Goal: Task Accomplishment & Management: Complete application form

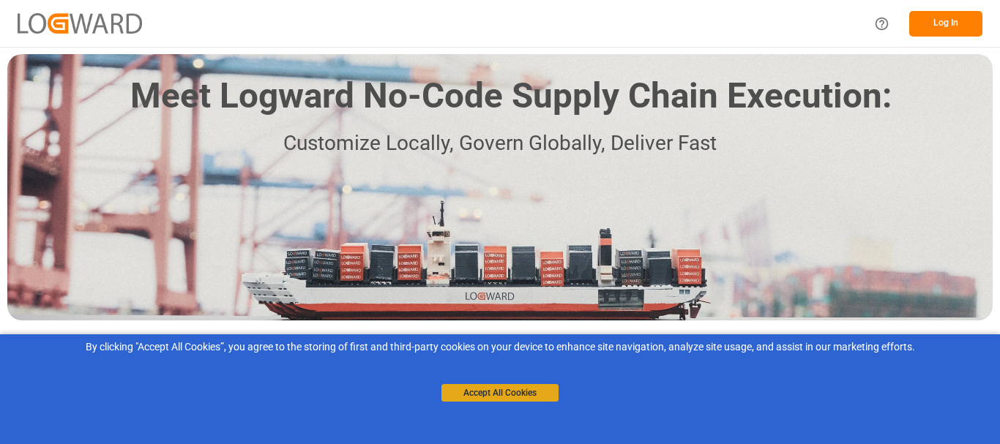
click at [512, 393] on button "Accept All Cookies" at bounding box center [499, 393] width 117 height 18
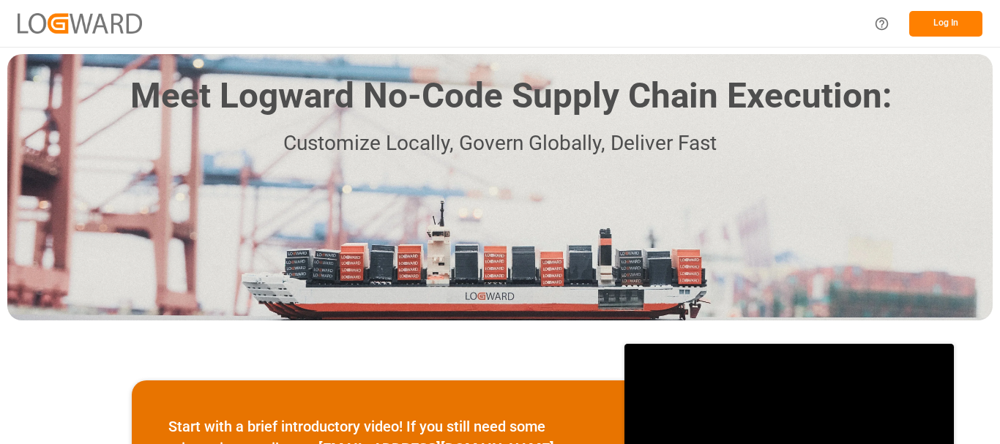
click at [937, 26] on button "Log In" at bounding box center [945, 24] width 73 height 26
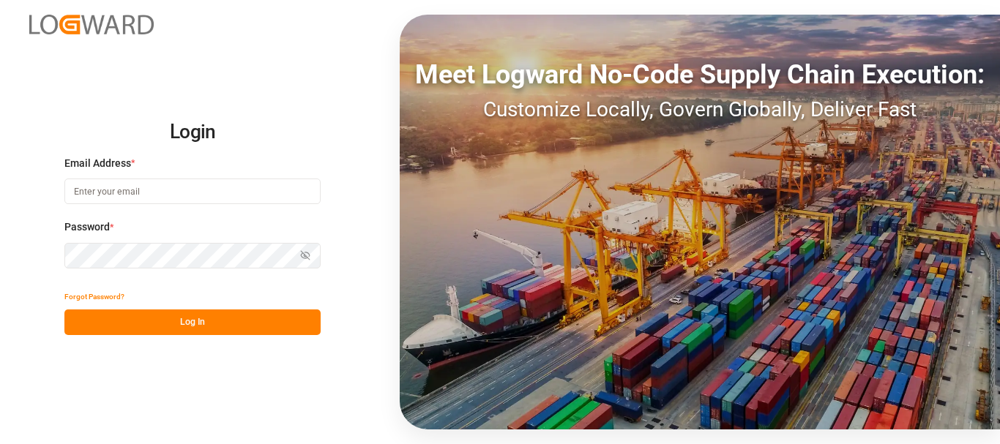
drag, startPoint x: 142, startPoint y: 190, endPoint x: 318, endPoint y: 224, distance: 179.7
click at [141, 190] on input at bounding box center [192, 192] width 256 height 26
type input "[EMAIL_ADDRESS][DOMAIN_NAME]"
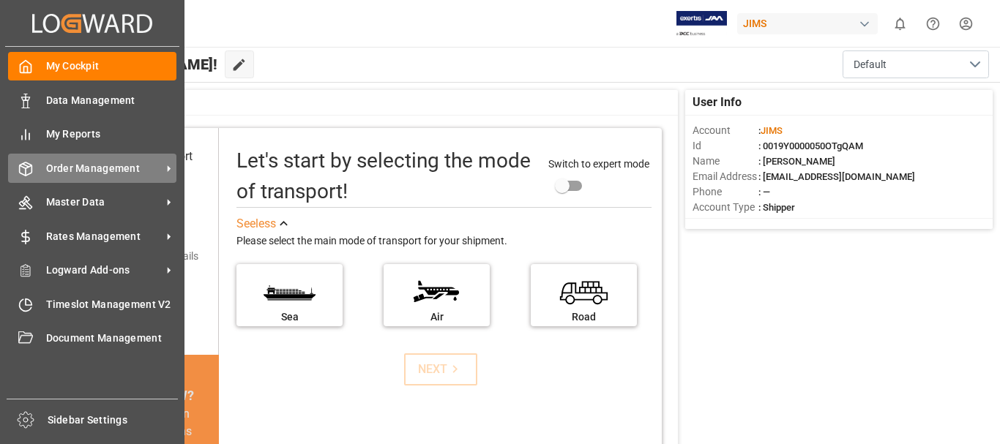
click at [69, 163] on span "Order Management" at bounding box center [104, 168] width 116 height 15
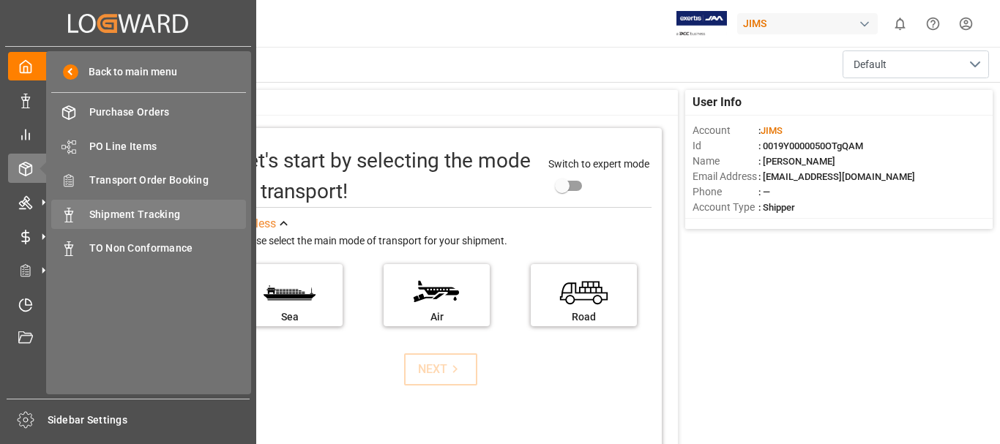
click at [171, 211] on span "Shipment Tracking" at bounding box center [167, 214] width 157 height 15
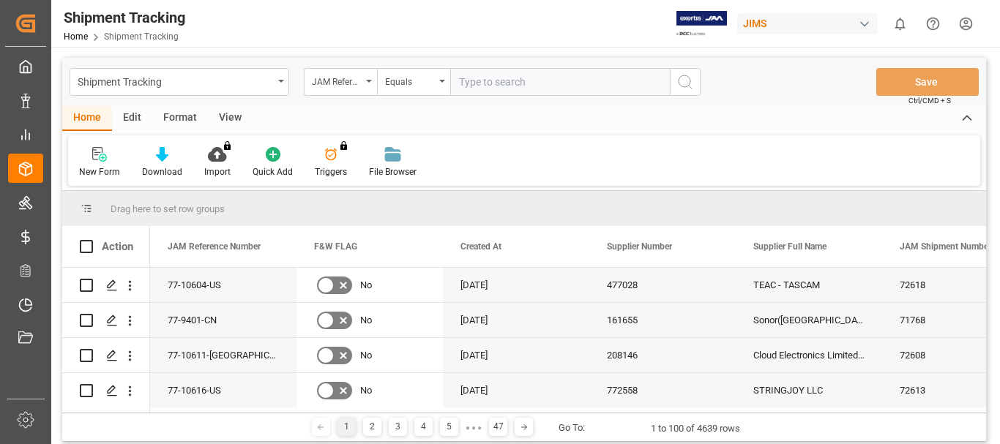
click at [491, 84] on input "text" at bounding box center [560, 82] width 220 height 28
type input "77-10216-GB"
drag, startPoint x: 688, startPoint y: 81, endPoint x: 735, endPoint y: 141, distance: 76.6
click at [688, 82] on icon "search button" at bounding box center [685, 82] width 18 height 18
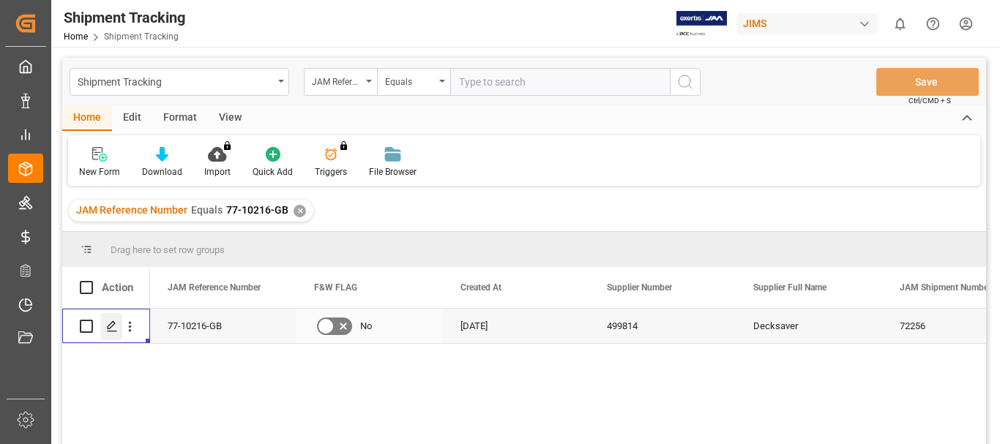
click at [109, 325] on icon "Press SPACE to select this row." at bounding box center [112, 327] width 12 height 12
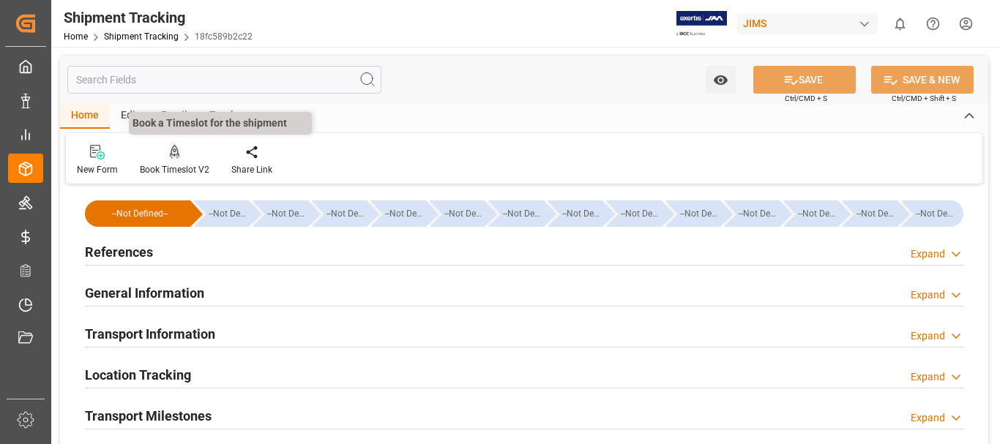
click at [171, 160] on icon at bounding box center [175, 152] width 10 height 15
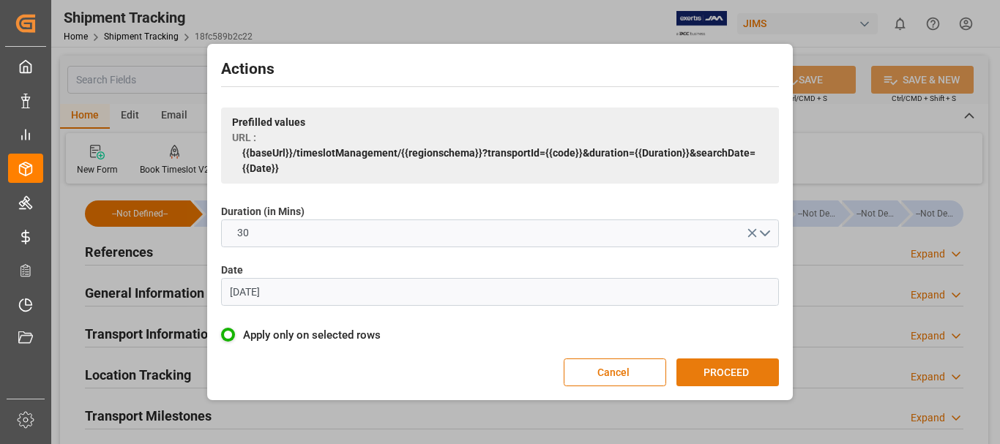
click at [734, 375] on button "PROCEED" at bounding box center [727, 373] width 102 height 28
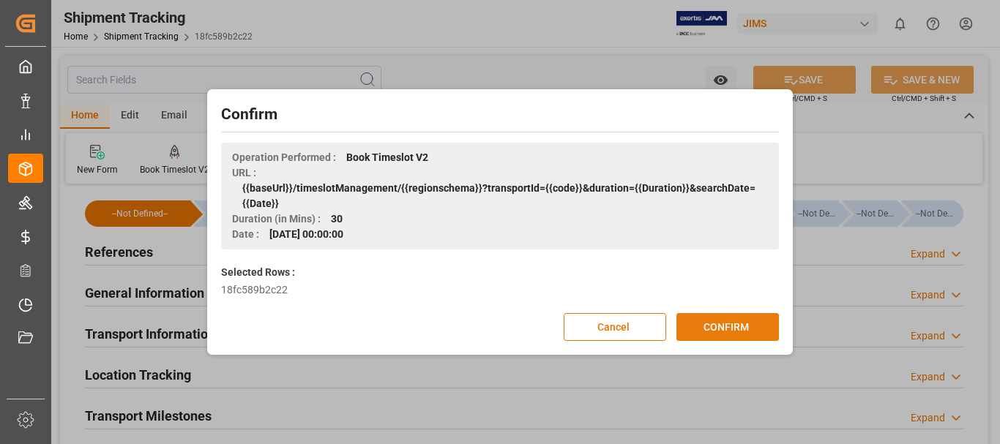
click at [738, 323] on button "CONFIRM" at bounding box center [727, 327] width 102 height 28
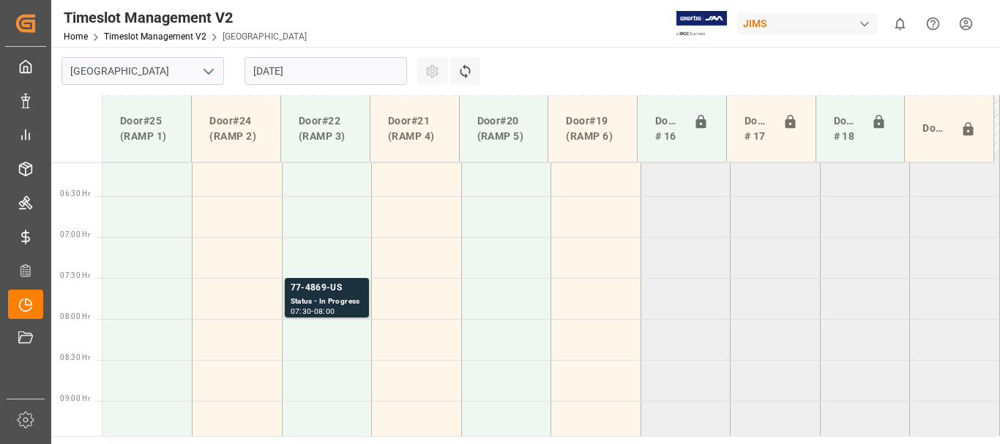
click at [317, 70] on input "[DATE]" at bounding box center [325, 71] width 162 height 28
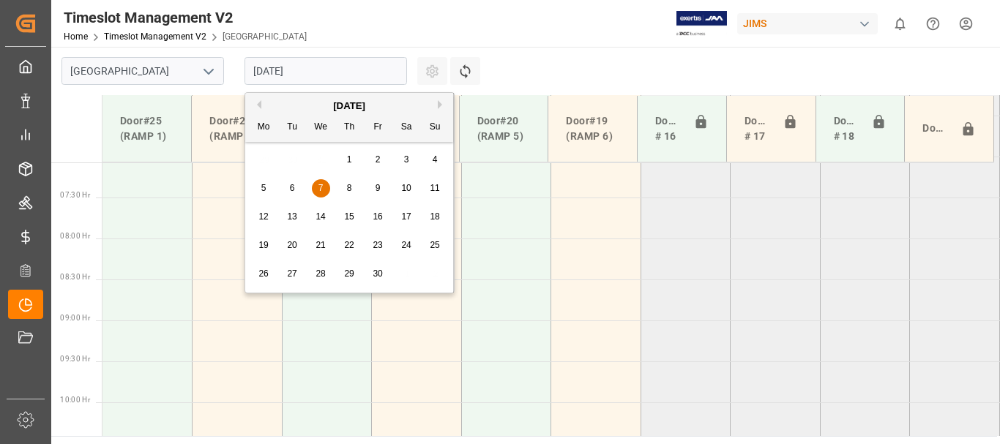
click at [440, 104] on button "Next Month" at bounding box center [442, 104] width 9 height 9
click at [439, 104] on button "Next Month" at bounding box center [442, 104] width 9 height 9
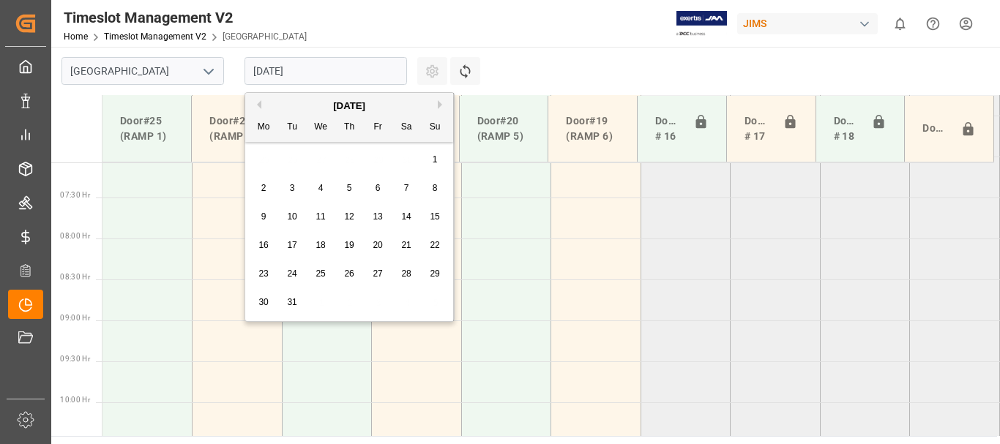
click at [438, 105] on button "Next Month" at bounding box center [442, 104] width 9 height 9
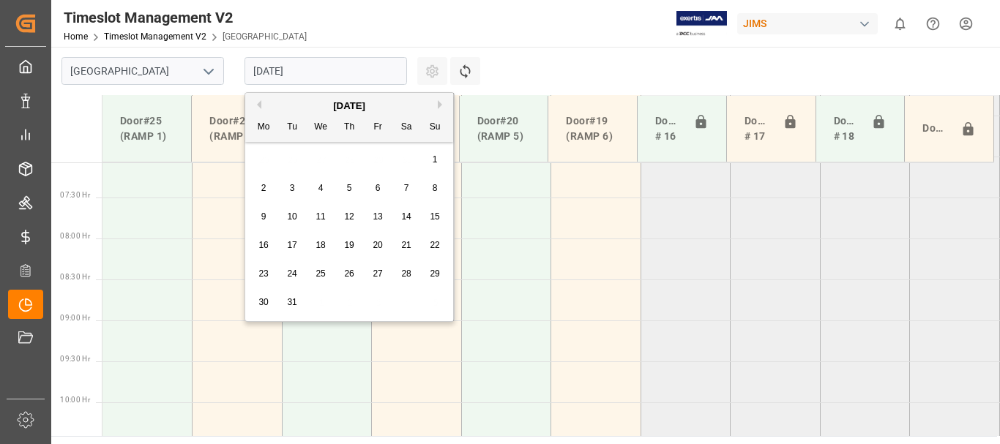
click at [438, 105] on button "Next Month" at bounding box center [442, 104] width 9 height 9
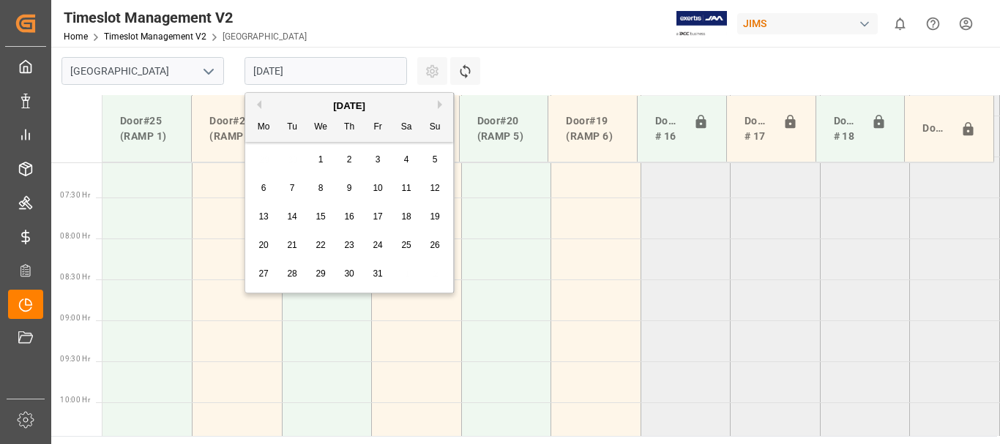
click at [438, 105] on button "Next Month" at bounding box center [442, 104] width 9 height 9
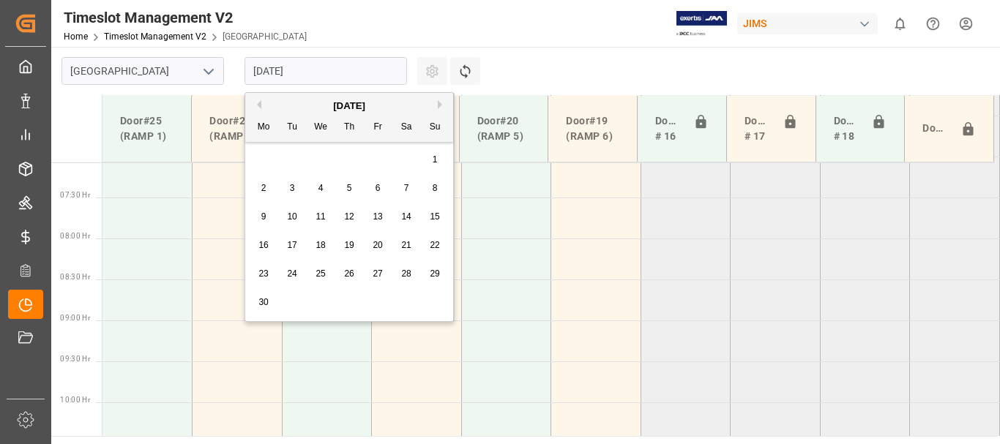
click at [438, 105] on button "Next Month" at bounding box center [442, 104] width 9 height 9
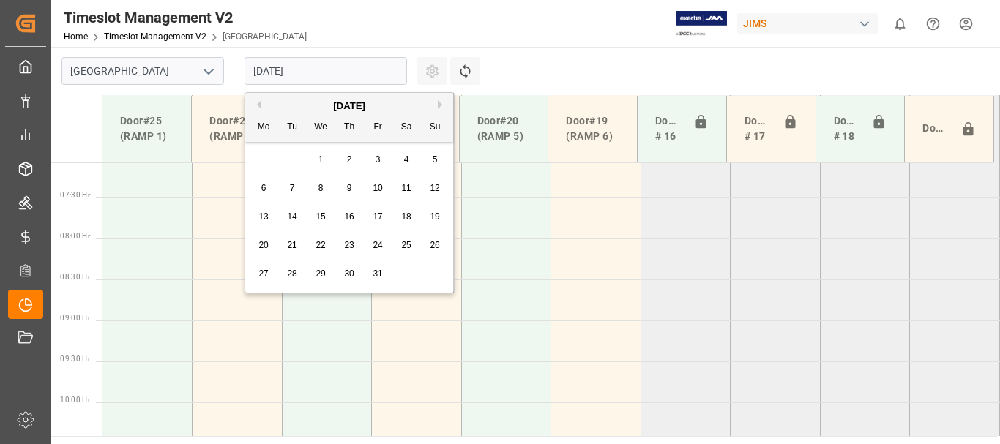
click at [436, 105] on div "January 2025" at bounding box center [349, 106] width 208 height 15
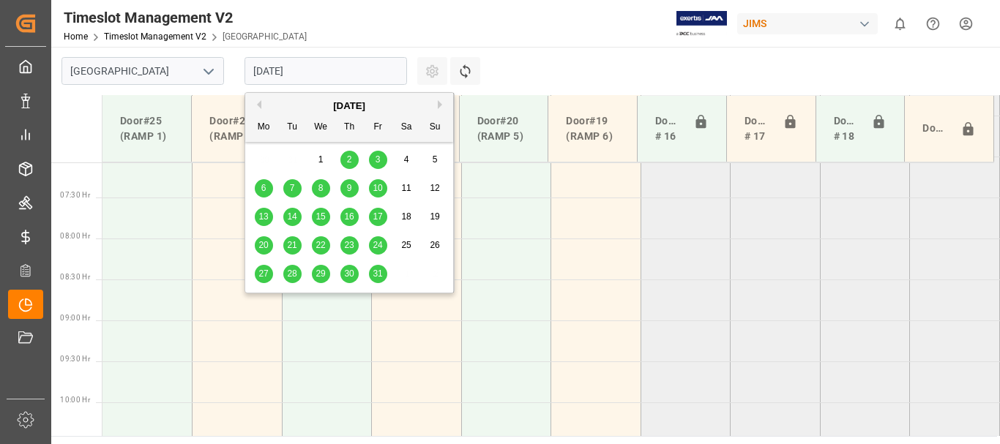
click at [436, 105] on div "January 2025" at bounding box center [349, 106] width 208 height 15
click at [439, 104] on button "Next Month" at bounding box center [442, 104] width 9 height 9
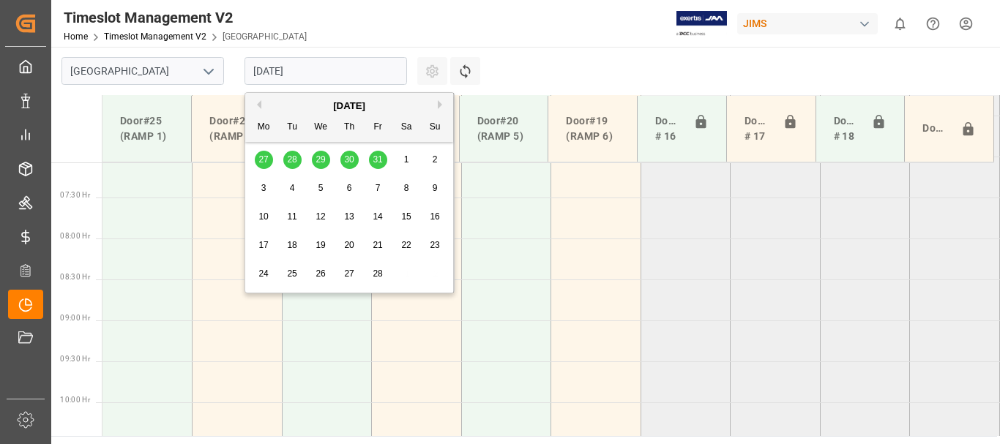
click at [439, 104] on button "Next Month" at bounding box center [442, 104] width 9 height 9
click at [439, 105] on button "Next Month" at bounding box center [442, 104] width 9 height 9
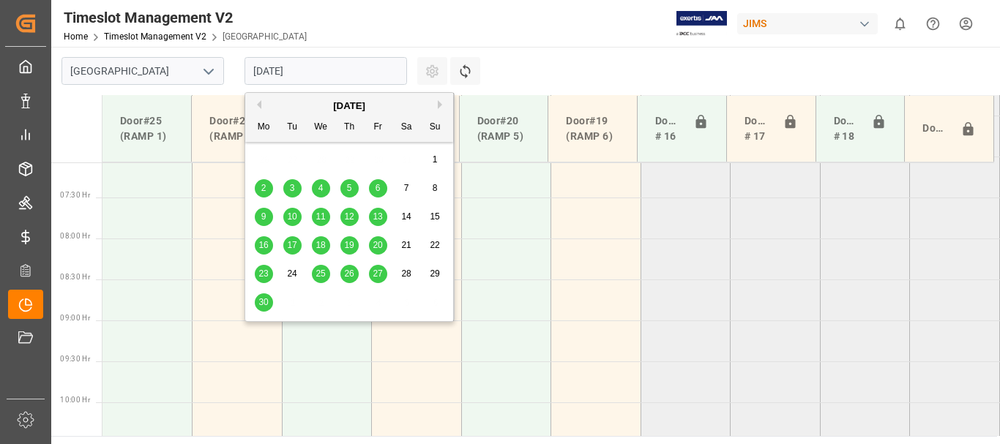
click at [439, 105] on button "Next Month" at bounding box center [442, 104] width 9 height 9
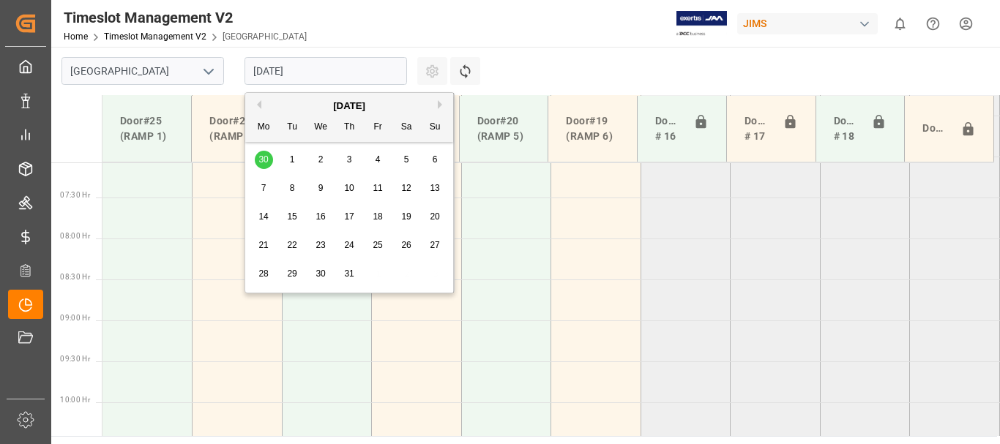
click at [439, 105] on button "Next Month" at bounding box center [442, 104] width 9 height 9
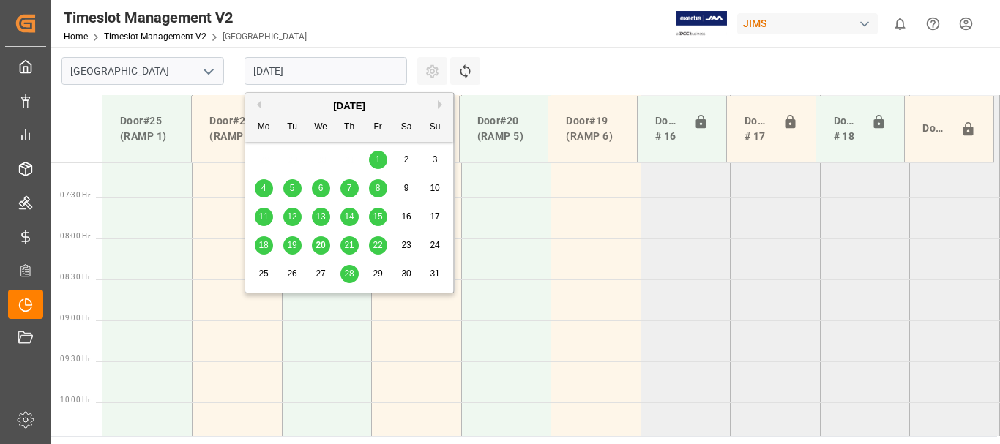
click at [348, 247] on span "21" at bounding box center [349, 245] width 10 height 10
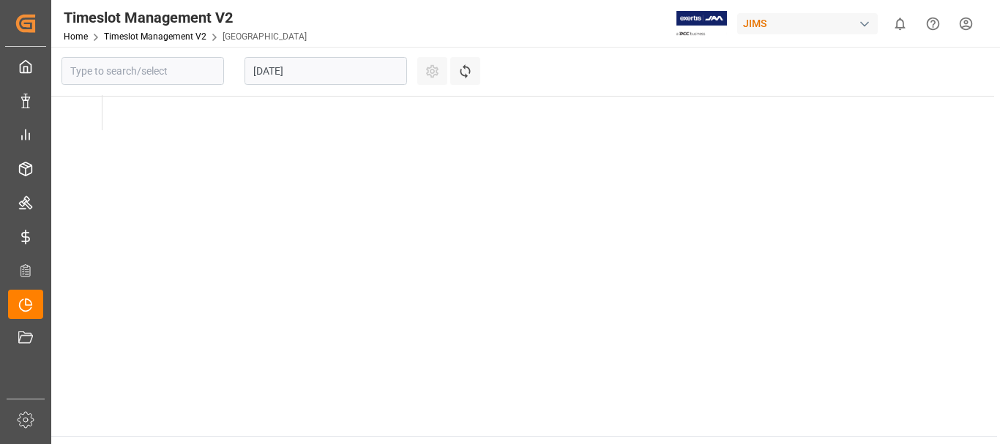
type input "[GEOGRAPHIC_DATA]"
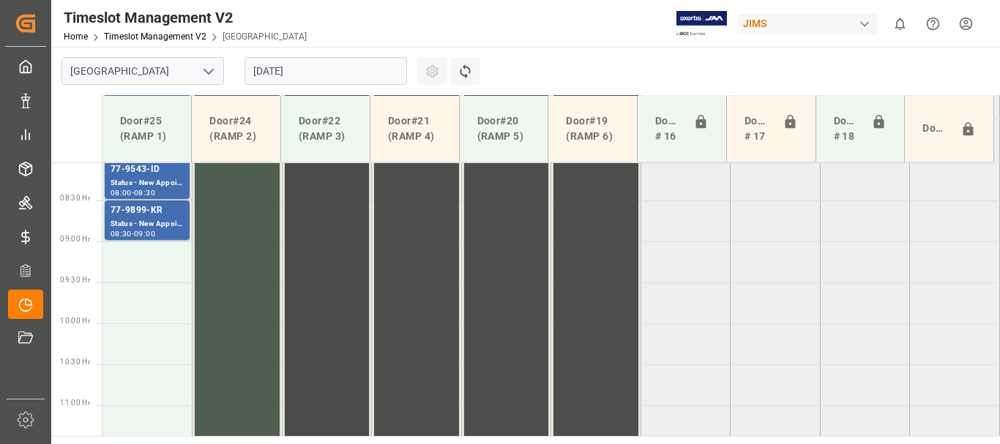
scroll to position [653, 0]
click at [151, 274] on td at bounding box center [147, 267] width 90 height 41
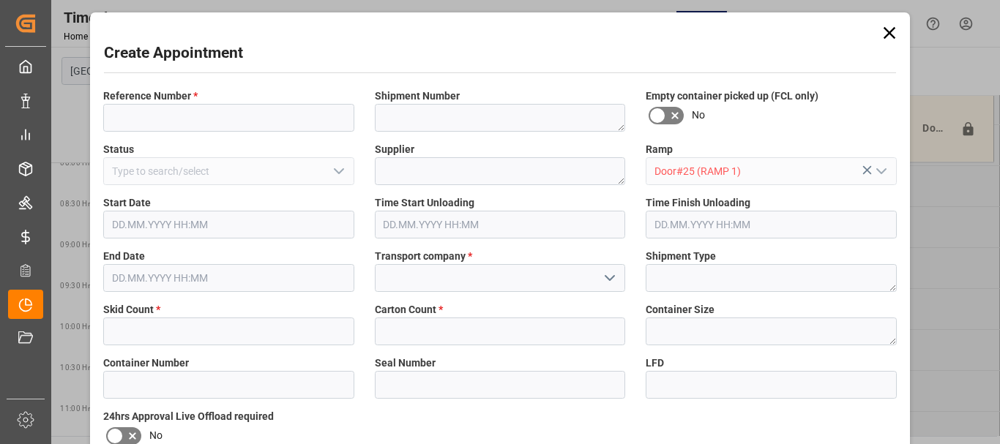
type input "Door#25 (RAMP 1)"
type input "21.08.2025 09:00"
type input "21.08.2025 09:30"
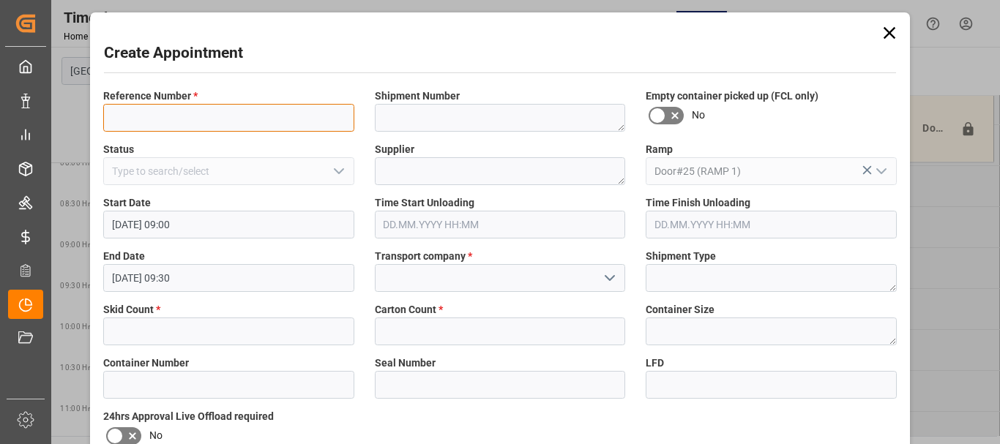
click at [161, 124] on input at bounding box center [228, 118] width 251 height 28
type input "77-10216-GB"
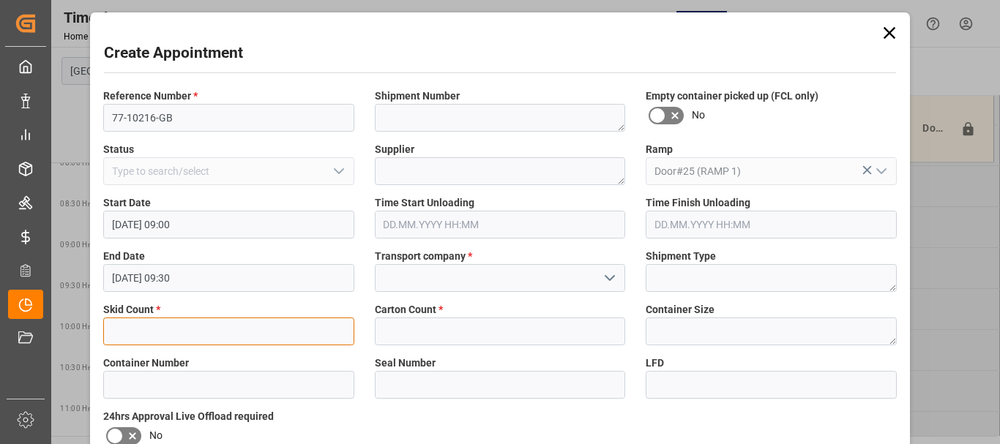
click at [168, 337] on input "text" at bounding box center [228, 332] width 251 height 28
type input "2"
click at [481, 284] on input at bounding box center [500, 278] width 251 height 28
click at [613, 280] on icon "open menu" at bounding box center [610, 278] width 18 height 18
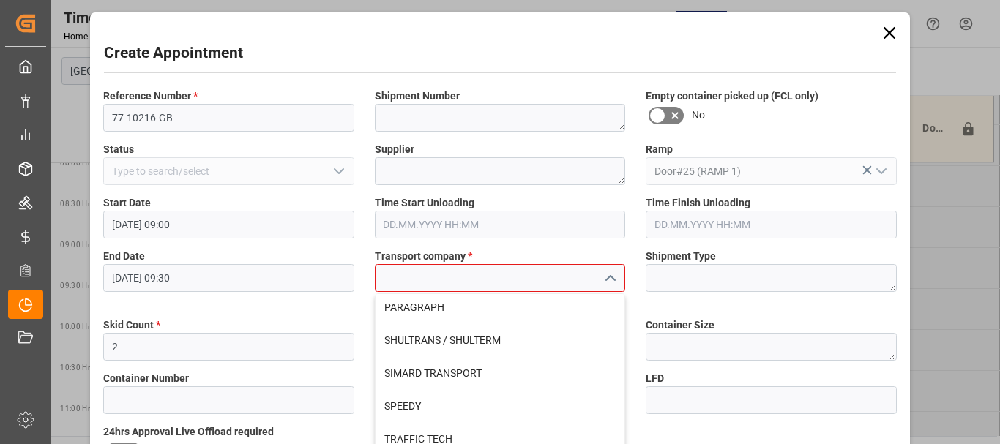
scroll to position [585, 0]
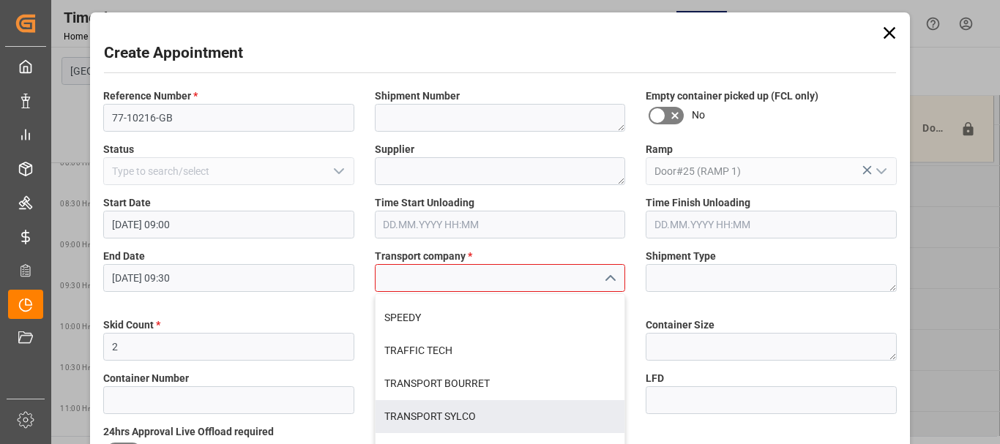
click at [513, 408] on div "TRANSPORT SYLCO" at bounding box center [500, 416] width 250 height 33
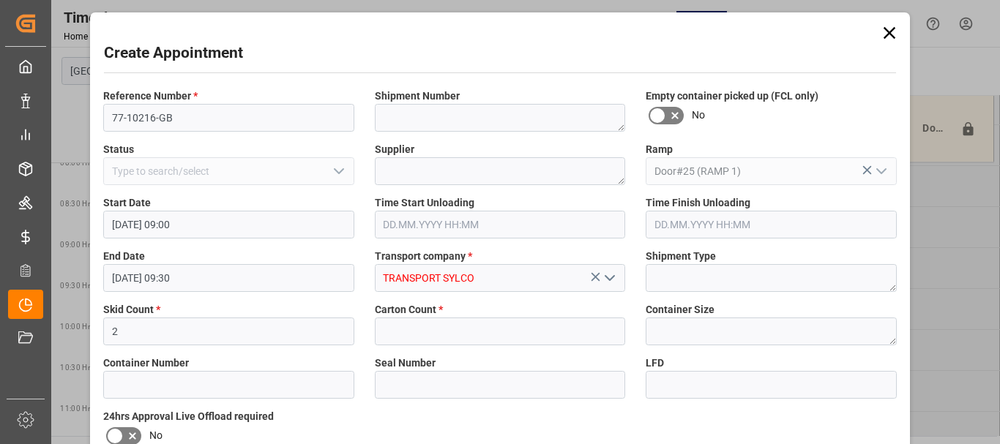
type input "TRANSPORT SYLCO"
click at [490, 332] on input "text" at bounding box center [500, 332] width 251 height 28
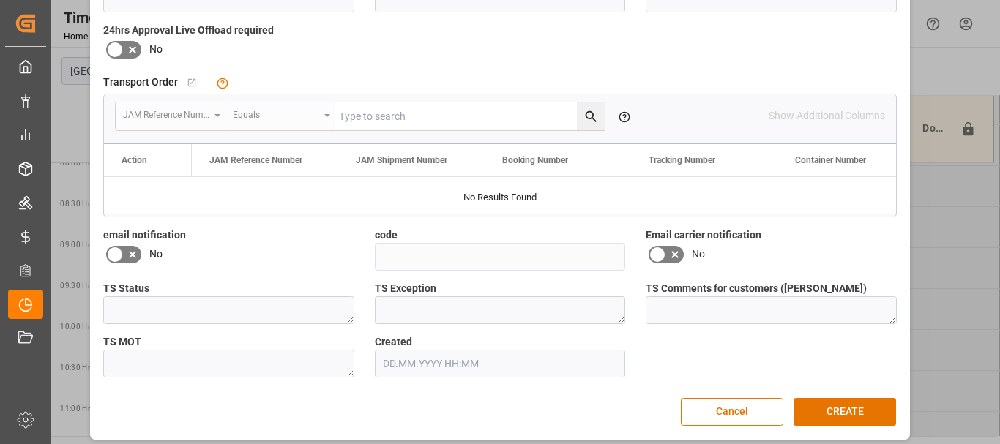
scroll to position [394, 0]
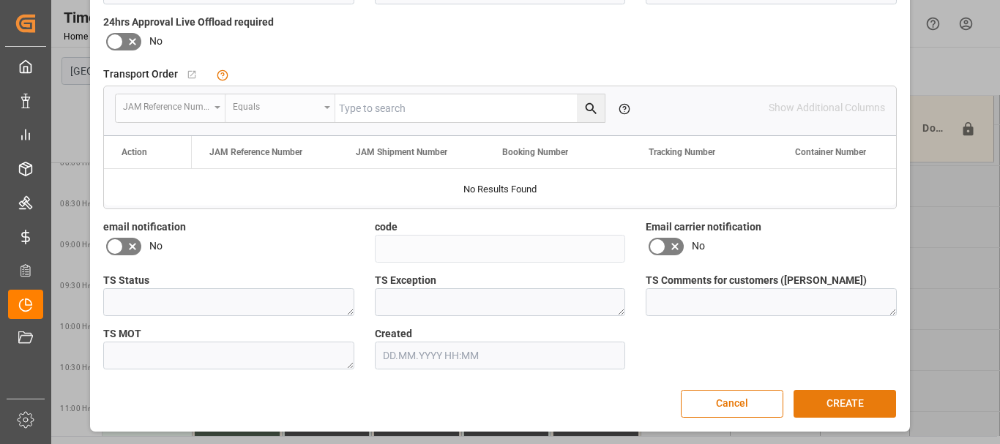
type input "17"
click at [839, 400] on button "CREATE" at bounding box center [844, 404] width 102 height 28
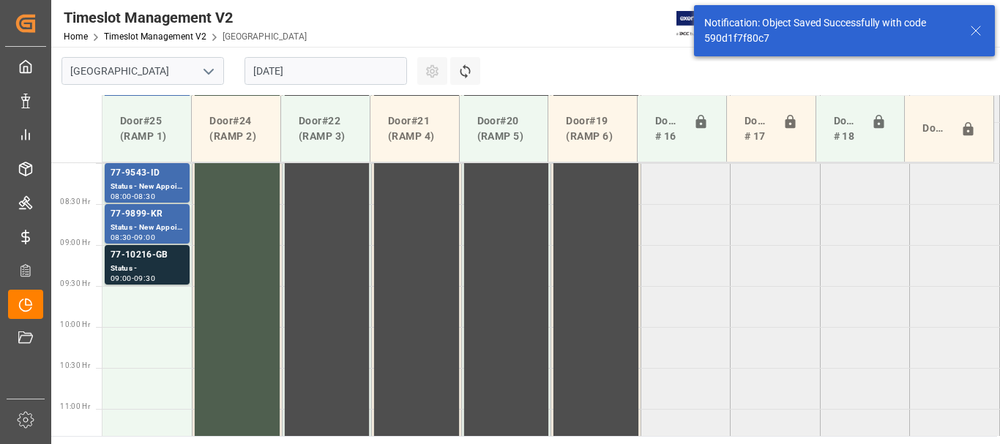
scroll to position [662, 0]
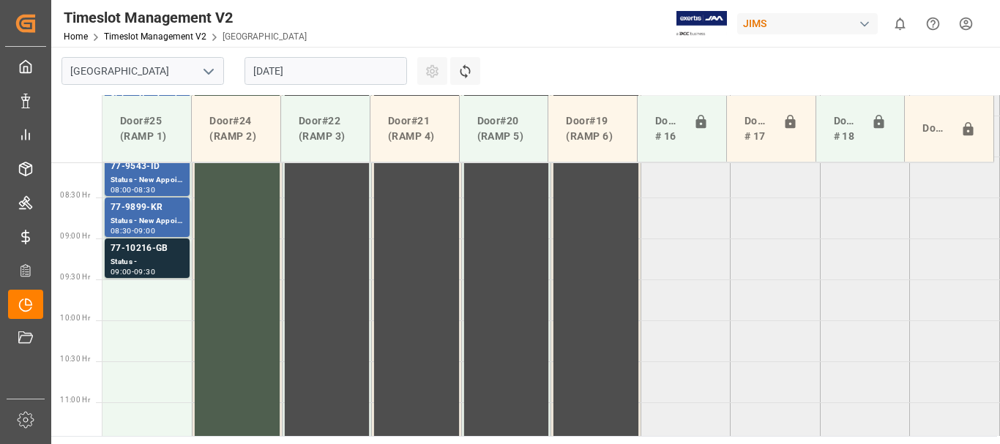
click at [967, 22] on html "Created by potrace 1.15, written by Peter Selinger 2001-2017 Created by potrace…" at bounding box center [500, 222] width 1000 height 444
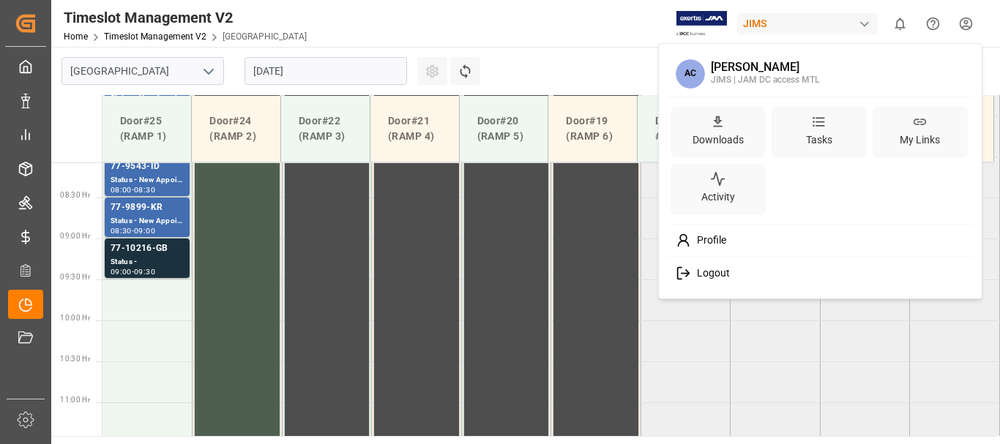
click at [711, 274] on span "Logout" at bounding box center [710, 273] width 39 height 13
